Goal: Navigation & Orientation: Find specific page/section

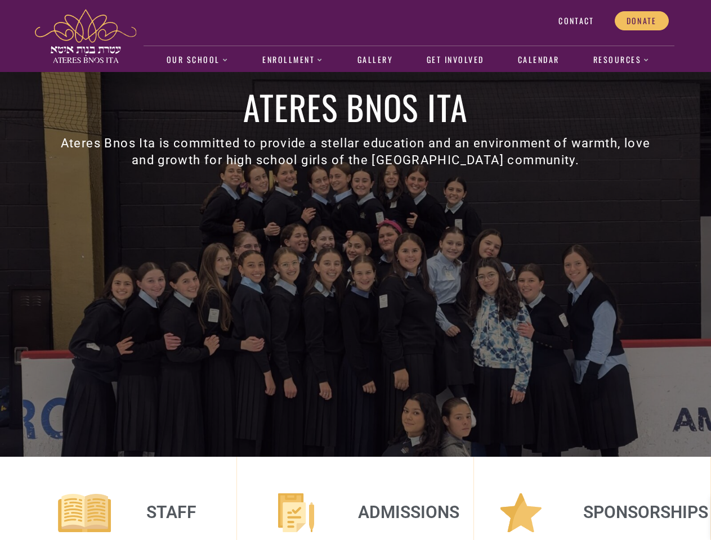
click at [355, 270] on div "Ateres Bnos Ita Ateres Bnos Ita is committed to provide a stellar education and…" at bounding box center [355, 264] width 641 height 385
click at [408, 60] on ul "Our School About us Faculty and Staff Academics Dress Code and Uniform Informat…" at bounding box center [408, 60] width 496 height 26
click at [197, 60] on link "Our School" at bounding box center [197, 60] width 74 height 26
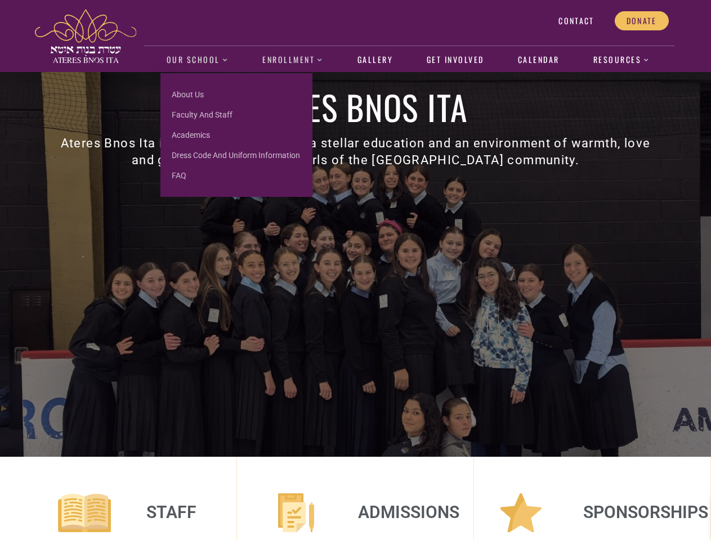
click at [293, 60] on link "Enrollment" at bounding box center [293, 60] width 73 height 26
